Goal: Check status: Check status

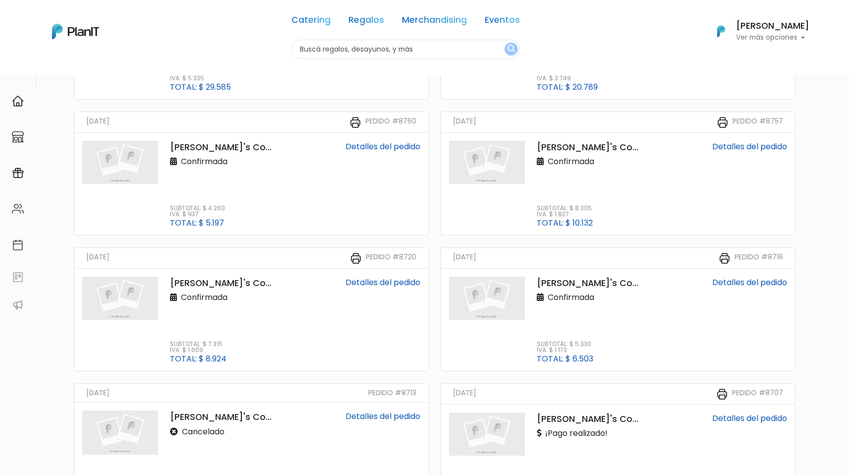
scroll to position [461, 0]
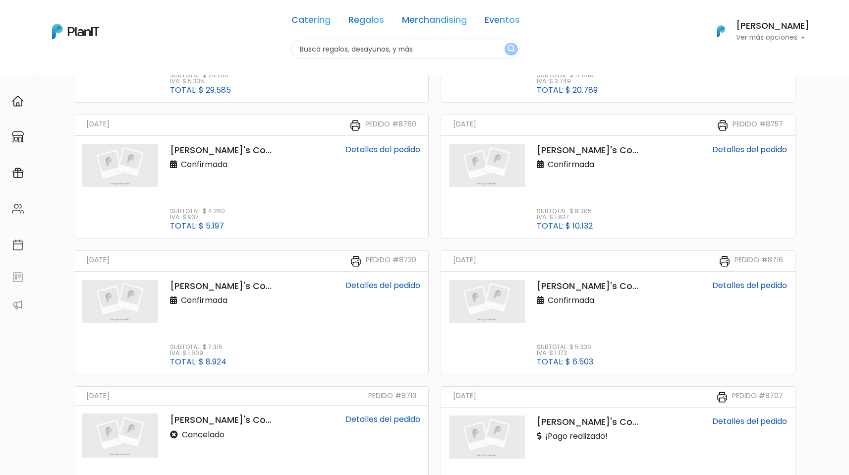
click at [368, 283] on link "Detalles del pedido" at bounding box center [383, 285] width 75 height 11
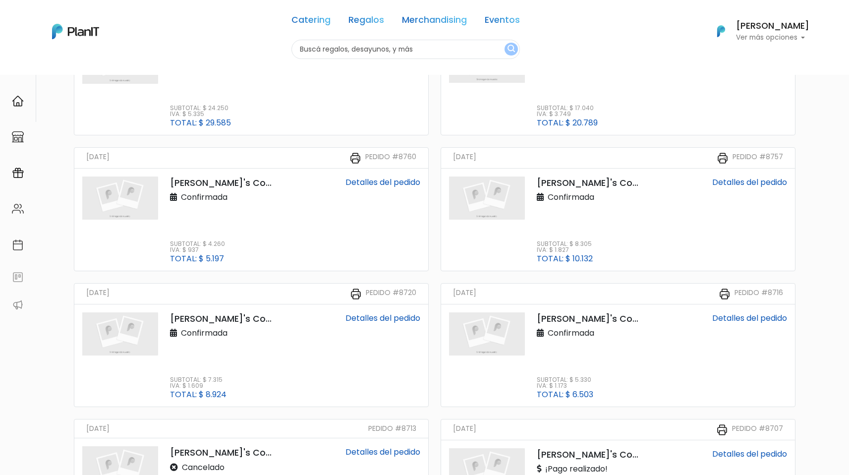
scroll to position [427, 0]
click at [745, 186] on link "Detalles del pedido" at bounding box center [750, 183] width 75 height 11
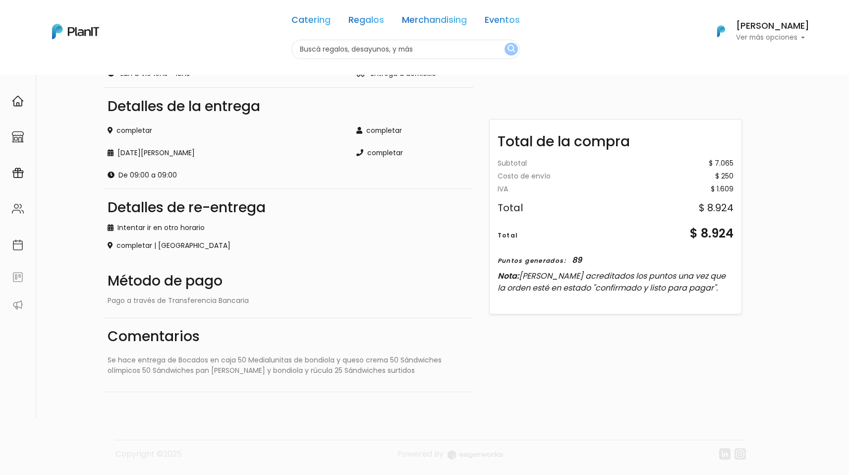
drag, startPoint x: 308, startPoint y: 148, endPoint x: 573, endPoint y: 14, distance: 297.4
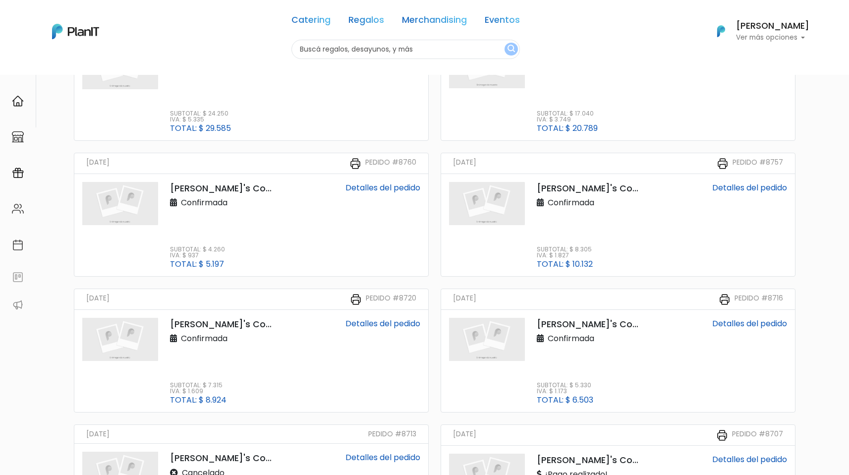
scroll to position [427, 0]
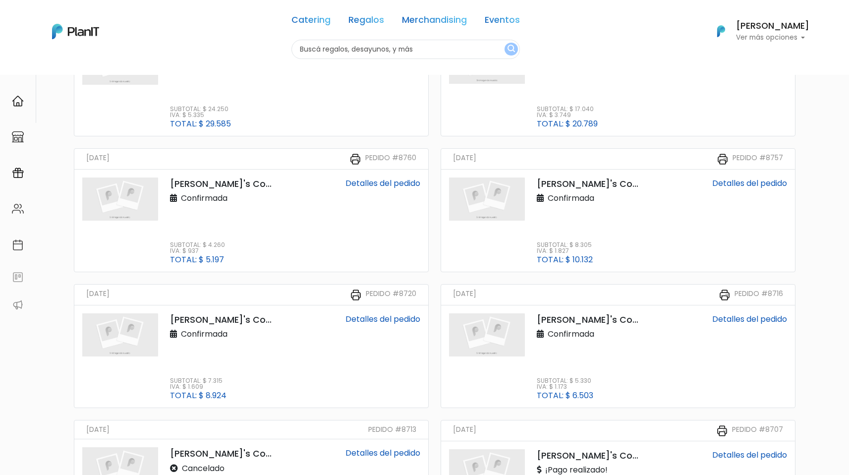
click at [749, 184] on link "Detalles del pedido" at bounding box center [750, 183] width 75 height 11
drag, startPoint x: 273, startPoint y: 217, endPoint x: 289, endPoint y: 215, distance: 16.0
click at [273, 217] on div "Valentino's Coffee Confirmada Subtotal: $ 4.260 IVA: $ 937 Total: $ 5.197" at bounding box center [222, 221] width 117 height 86
click at [382, 181] on link "Detalles del pedido" at bounding box center [383, 183] width 75 height 11
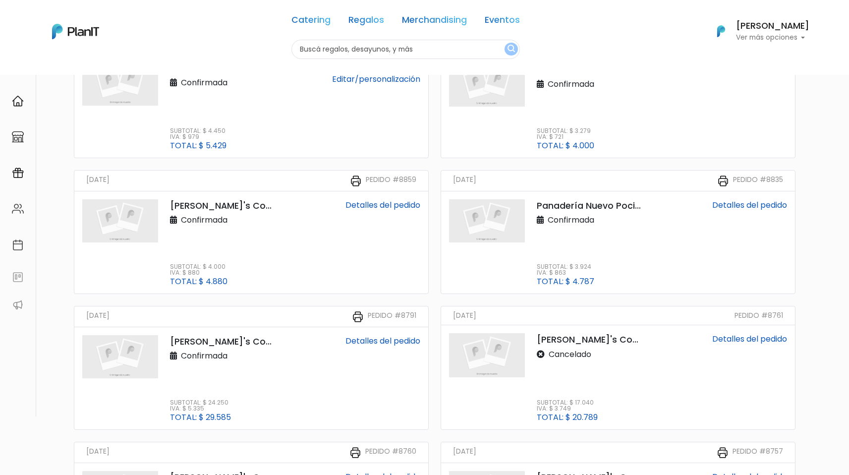
scroll to position [101, 0]
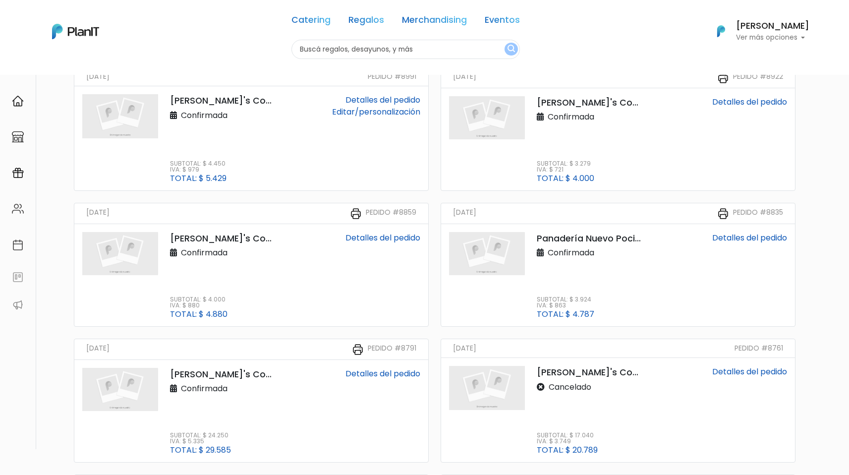
click at [751, 239] on link "Detalles del pedido" at bounding box center [750, 237] width 75 height 11
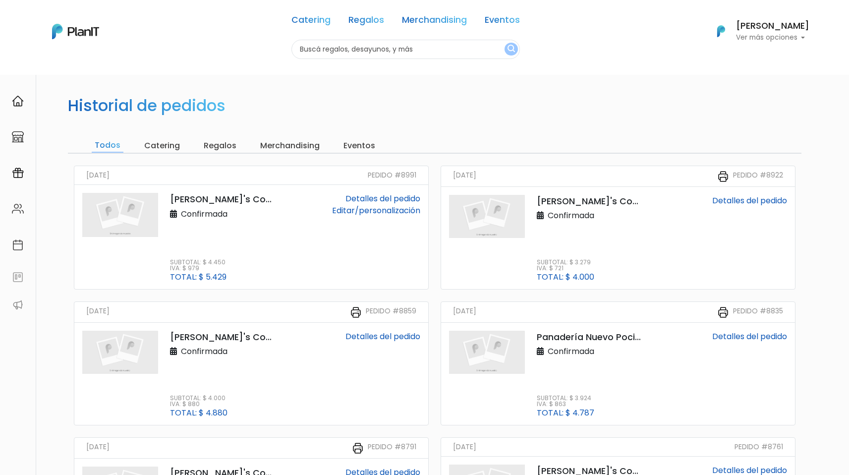
scroll to position [0, 0]
click at [770, 203] on link "Detalles del pedido" at bounding box center [750, 201] width 75 height 11
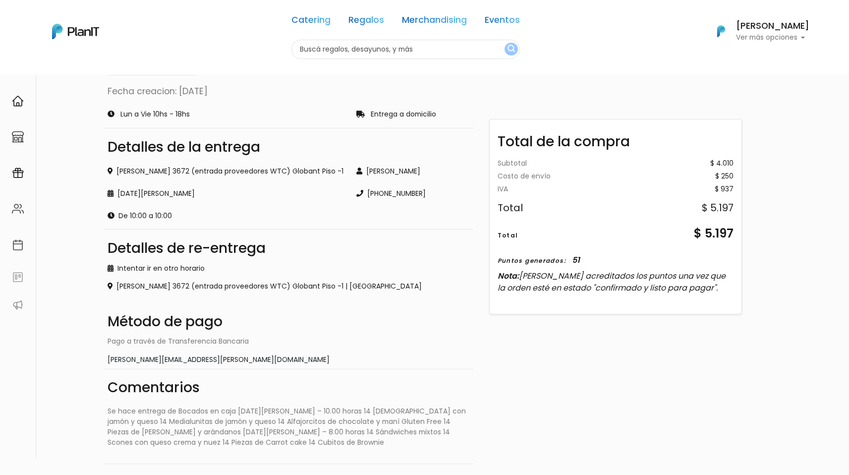
scroll to position [164, 0]
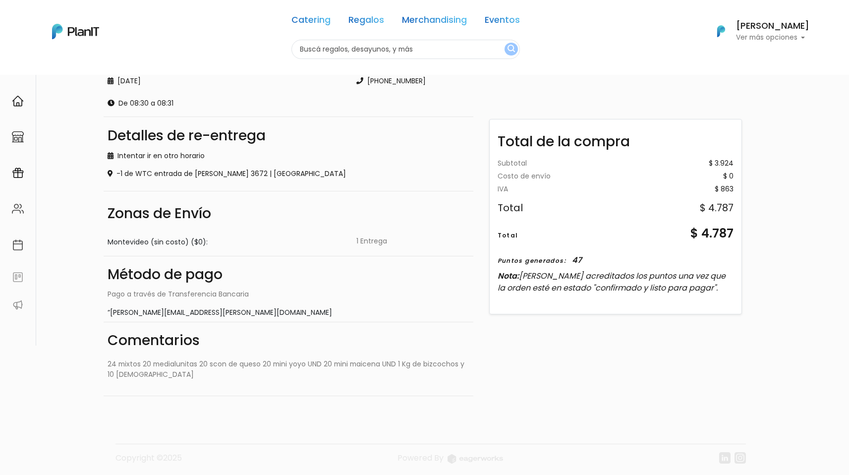
scroll to position [208, 0]
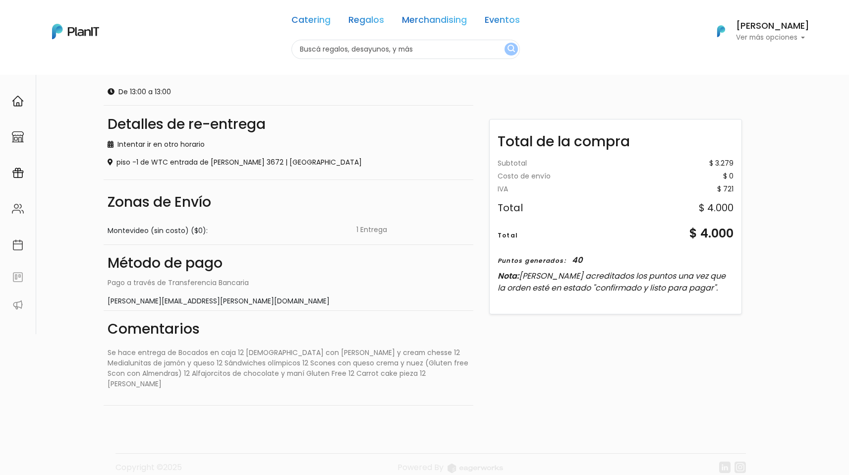
scroll to position [219, 0]
